Goal: Task Accomplishment & Management: Complete application form

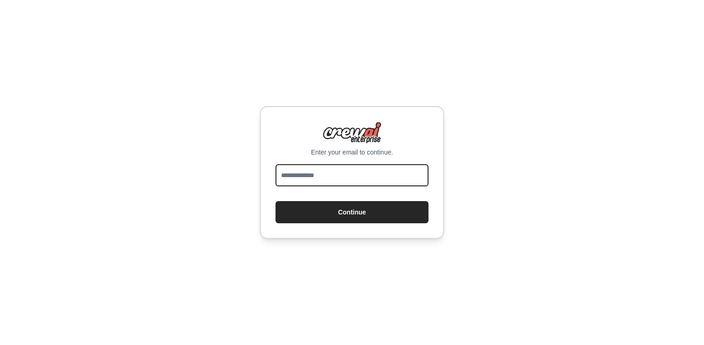
drag, startPoint x: 0, startPoint y: 0, endPoint x: 313, endPoint y: 176, distance: 359.5
click at [313, 176] on input "email" at bounding box center [351, 175] width 153 height 22
type input "**********"
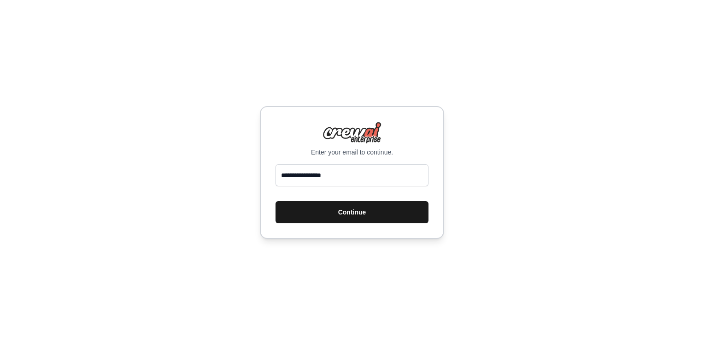
click at [304, 211] on button "Continue" at bounding box center [351, 212] width 153 height 22
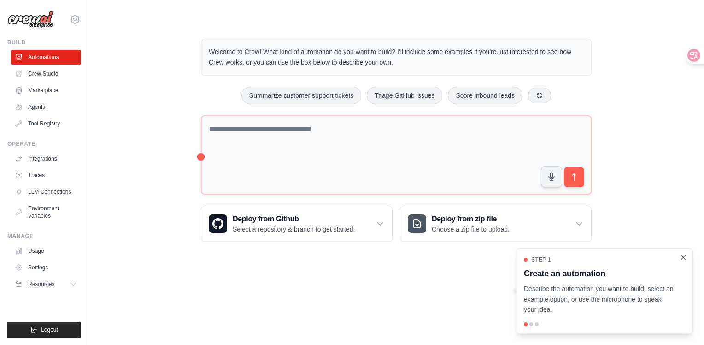
click at [686, 255] on icon "Close walkthrough" at bounding box center [683, 257] width 8 height 8
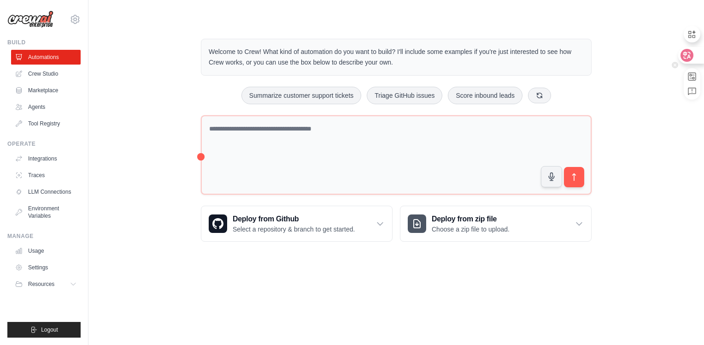
click at [693, 54] on div at bounding box center [690, 55] width 25 height 17
